Goal: Transaction & Acquisition: Purchase product/service

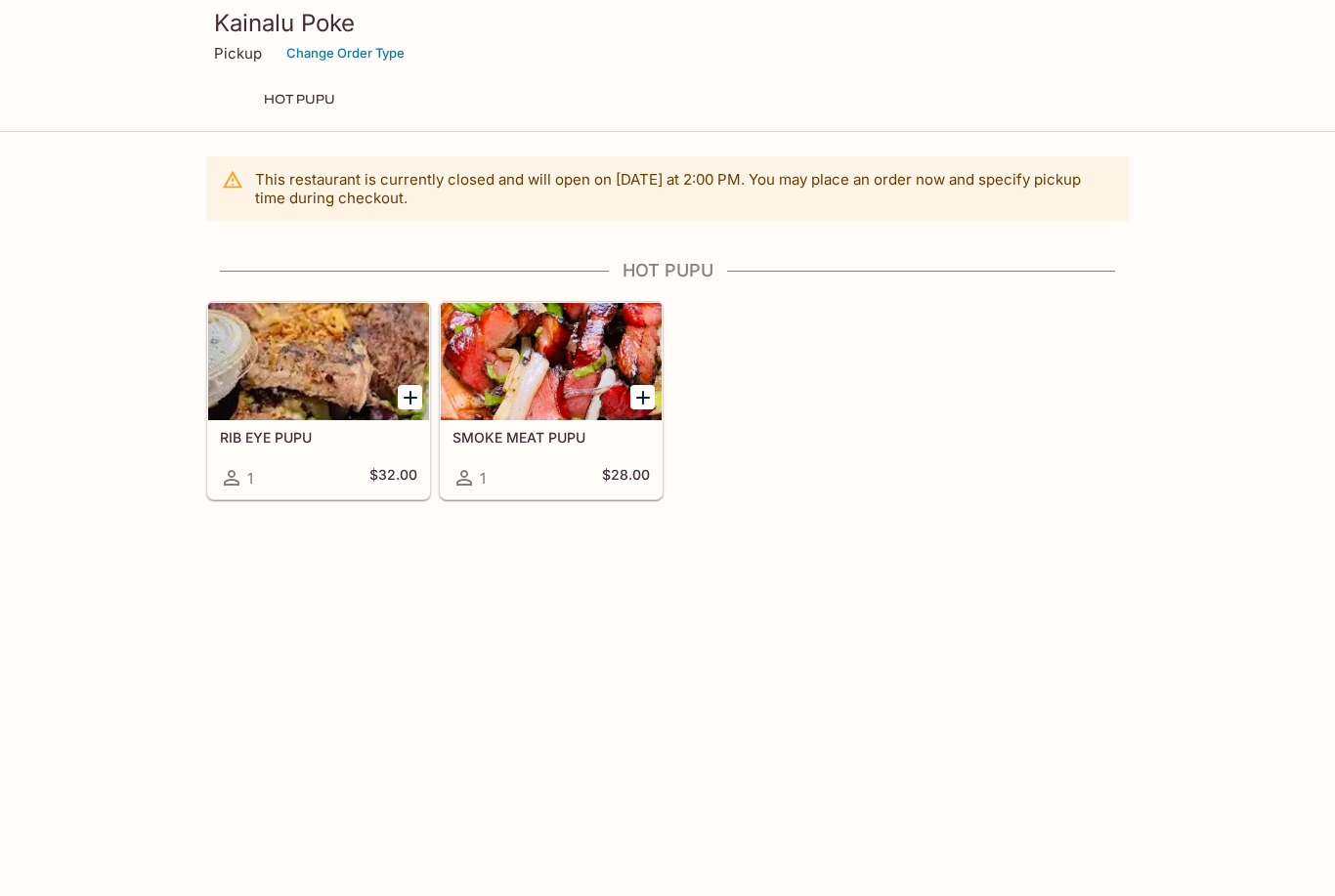
click at [779, 184] on p "This restaurant is currently closed and will open [DATE] at 2:00 PM . You may p…" at bounding box center [684, 188] width 858 height 37
click at [778, 183] on p "This restaurant is currently closed and will open [DATE] at 2:00 PM . You may p…" at bounding box center [684, 188] width 858 height 37
click at [765, 197] on p "This restaurant is currently closed and will open [DATE] at 2:00 PM . You may p…" at bounding box center [684, 188] width 858 height 37
click at [704, 198] on p "This restaurant is currently closed and will open [DATE] at 2:00 PM . You may p…" at bounding box center [684, 188] width 858 height 37
click at [536, 175] on p "This restaurant is currently closed and will open [DATE] at 2:00 PM . You may p…" at bounding box center [684, 188] width 858 height 37
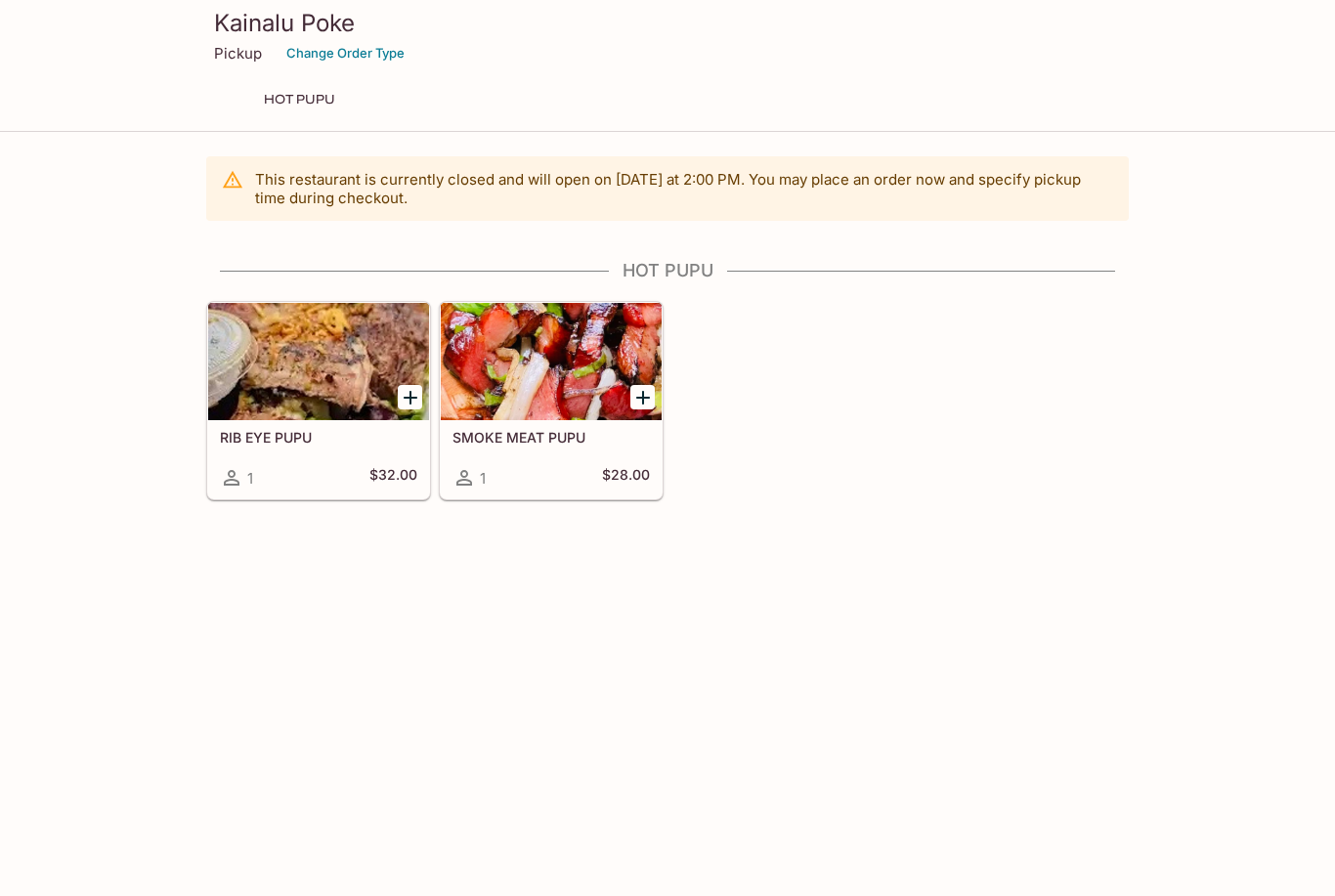
click at [374, 41] on button "Change Order Type" at bounding box center [345, 53] width 136 height 30
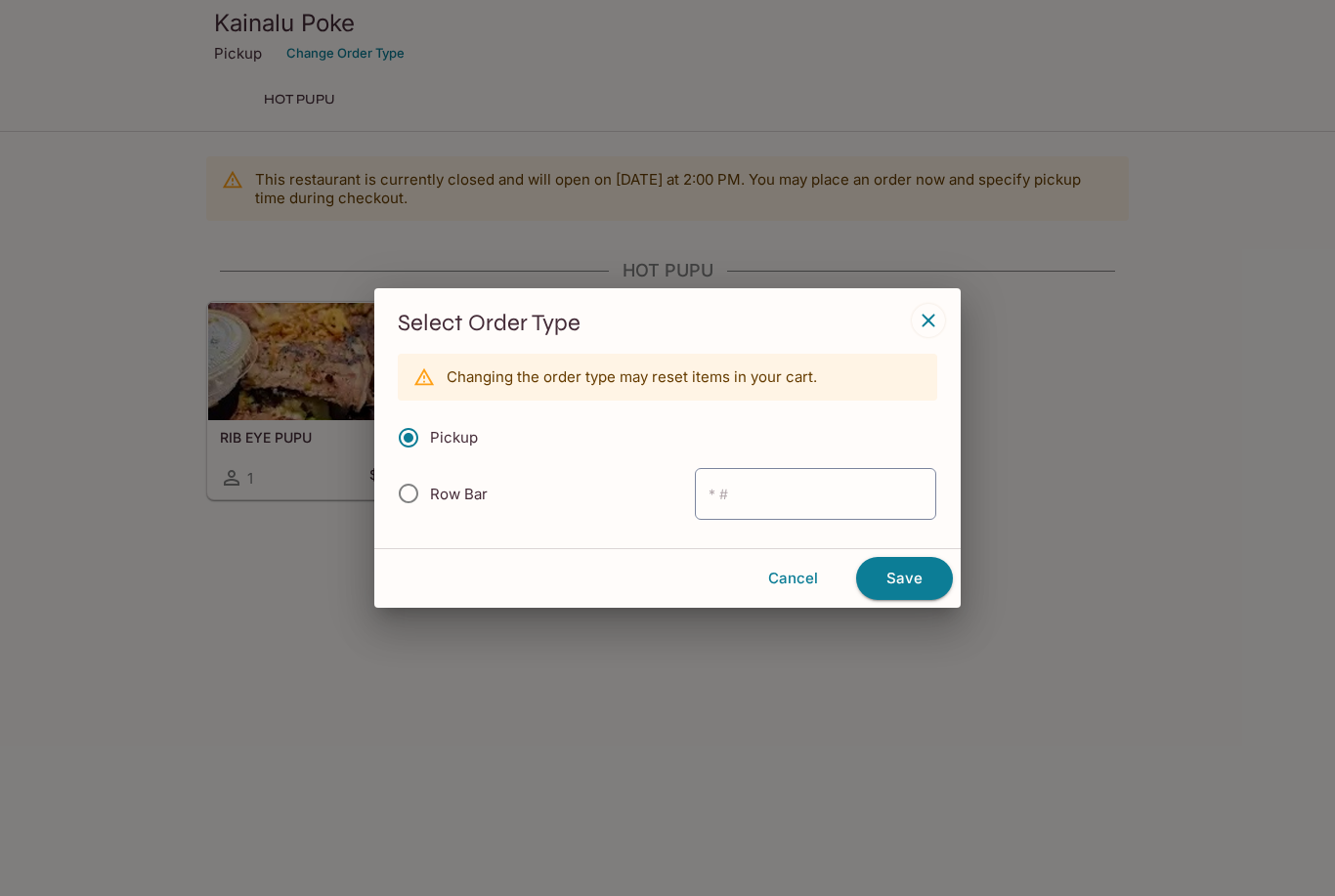
click at [600, 130] on div "Select Order Type Changing the order type may reset items in your cart. Pickup …" at bounding box center [667, 448] width 1335 height 896
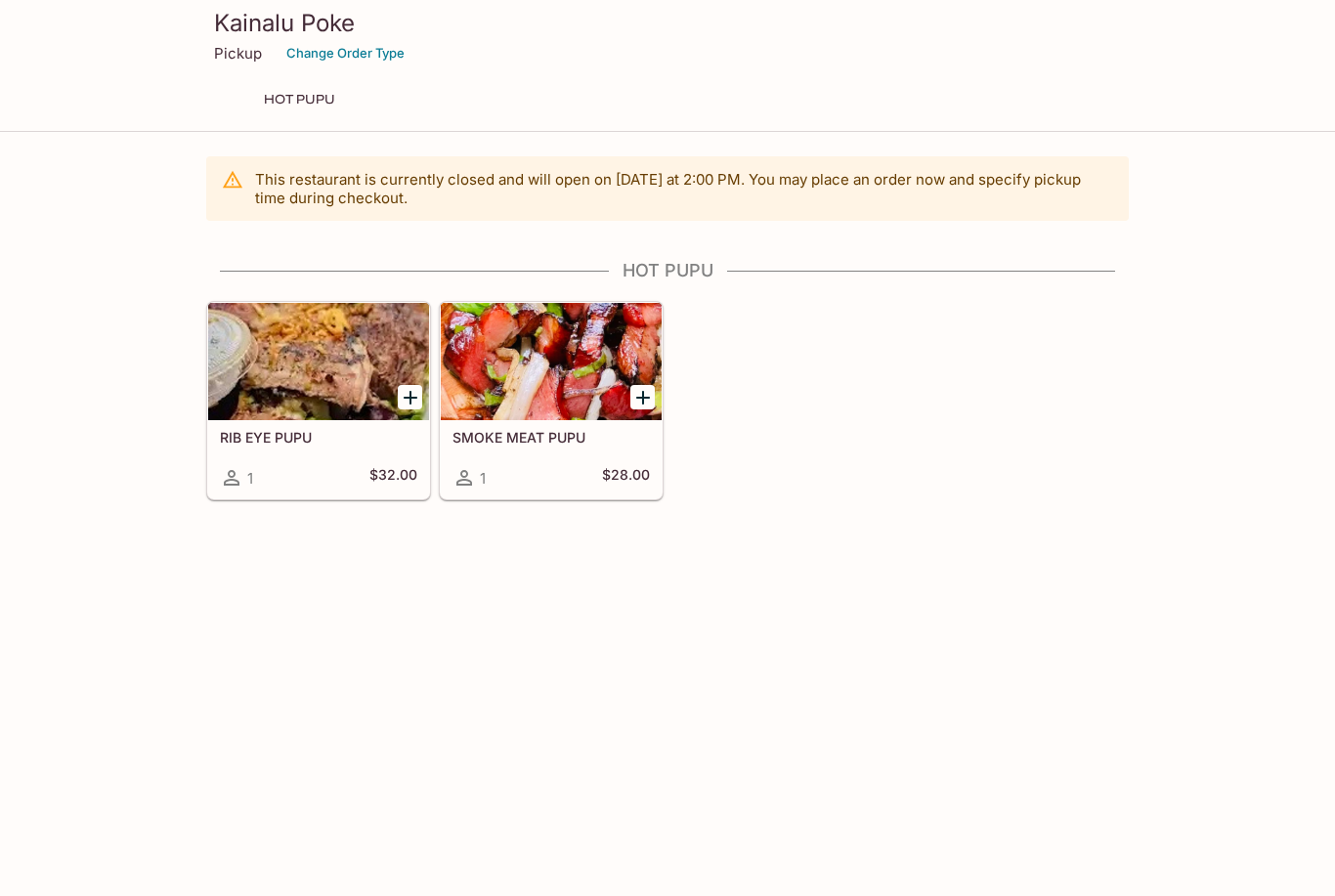
click at [351, 53] on button "Change Order Type" at bounding box center [345, 53] width 136 height 30
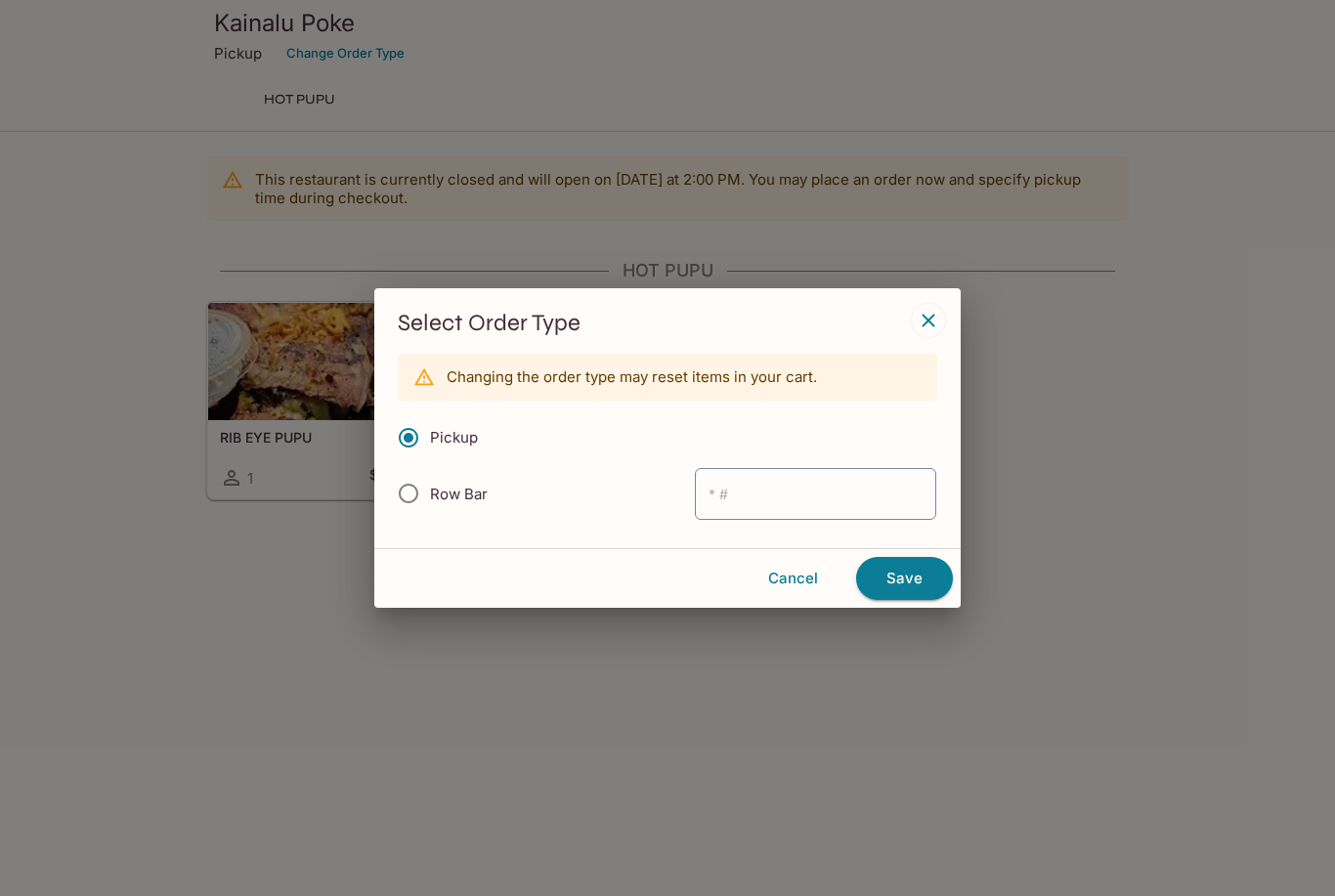
click at [426, 494] on input "Row Bar" at bounding box center [408, 493] width 41 height 41
radio input "true"
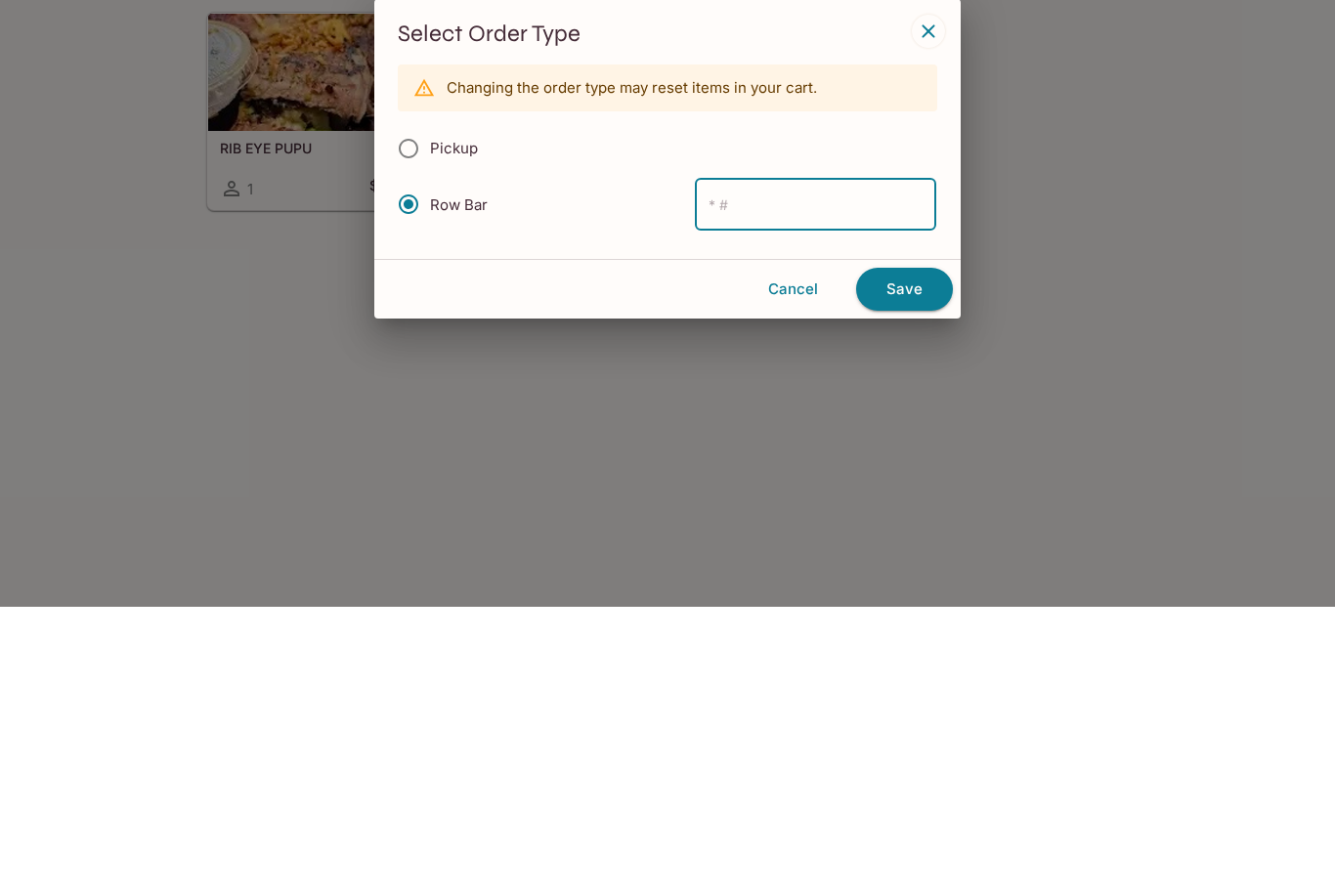
click at [904, 557] on button "Save" at bounding box center [904, 578] width 97 height 43
click at [910, 557] on button "Save" at bounding box center [904, 578] width 97 height 43
click at [900, 557] on button "Save" at bounding box center [904, 578] width 97 height 43
click at [899, 557] on button "Save" at bounding box center [904, 578] width 97 height 43
click at [940, 304] on button "button" at bounding box center [928, 320] width 33 height 33
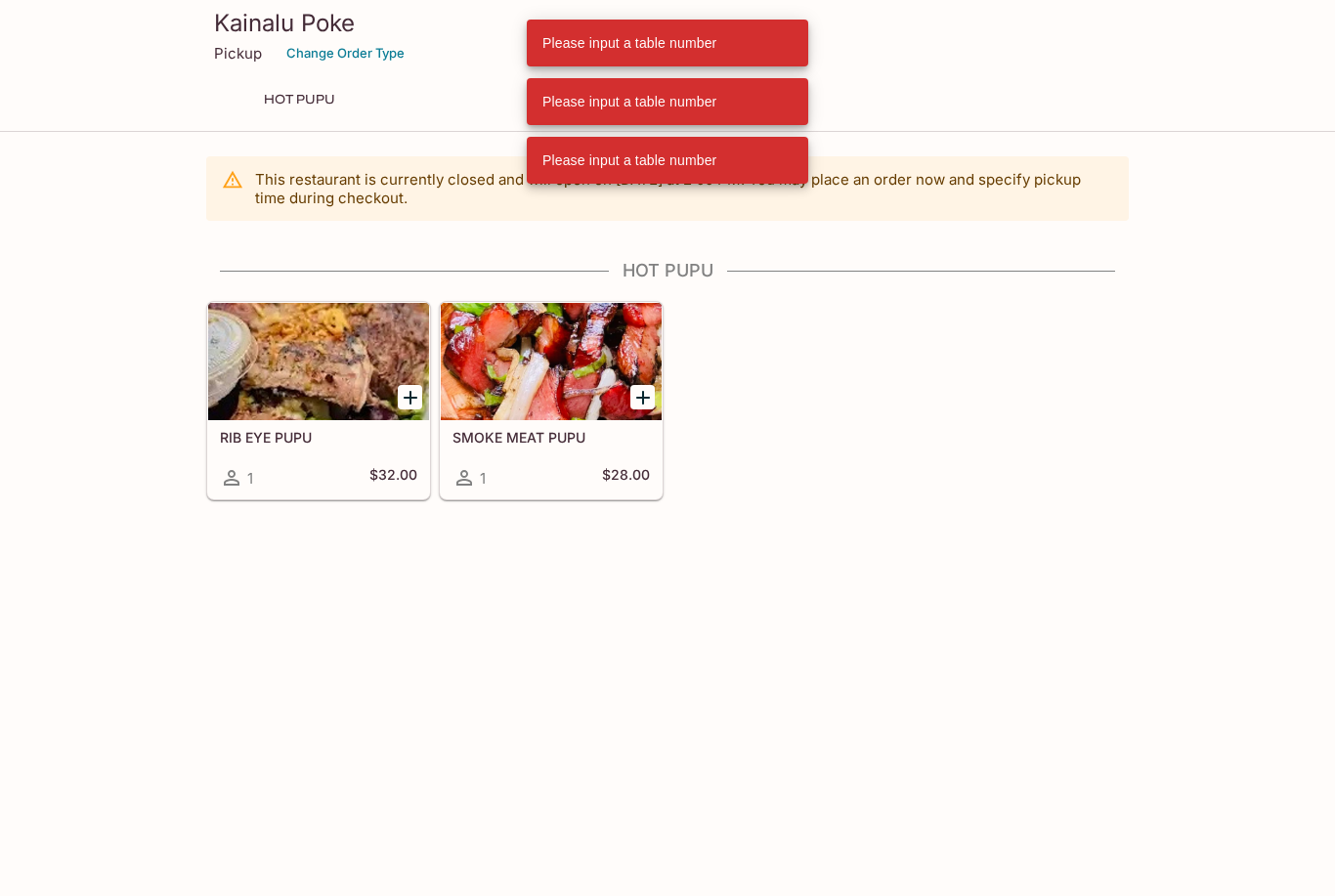
click at [410, 112] on div "HOT PUPU" at bounding box center [667, 99] width 844 height 27
